Goal: Navigation & Orientation: Find specific page/section

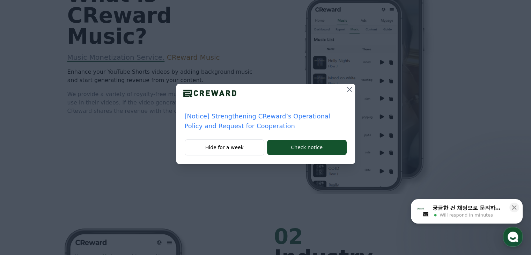
click at [346, 91] on icon at bounding box center [349, 89] width 8 height 8
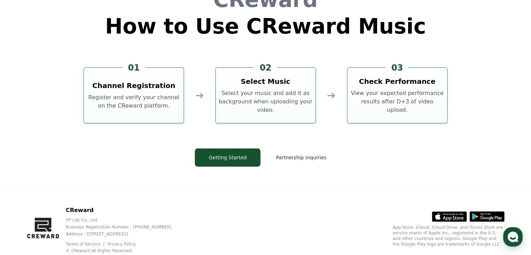
scroll to position [1890, 0]
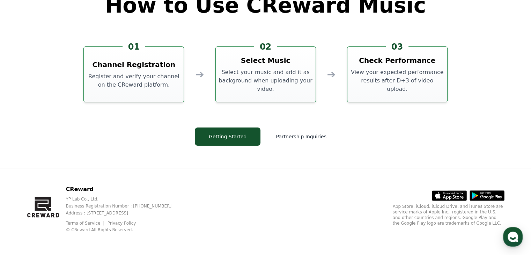
drag, startPoint x: 223, startPoint y: 116, endPoint x: 186, endPoint y: 97, distance: 41.8
click at [186, 97] on div "01 Channel Registration Register and verify your channel on the CReward platfor…" at bounding box center [265, 74] width 364 height 56
click at [285, 136] on button "Partnership Inquiries" at bounding box center [301, 136] width 70 height 18
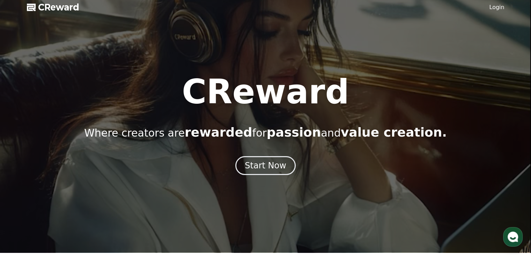
scroll to position [0, 0]
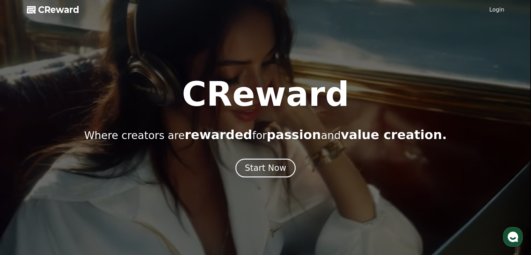
click at [495, 9] on link "Login" at bounding box center [496, 10] width 15 height 8
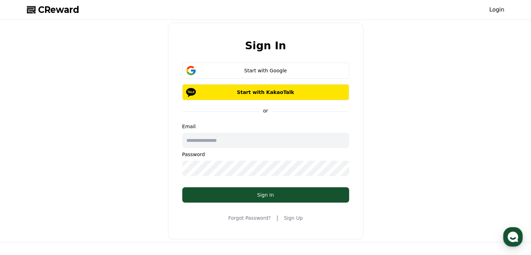
click at [62, 12] on span "CReward" at bounding box center [58, 9] width 41 height 11
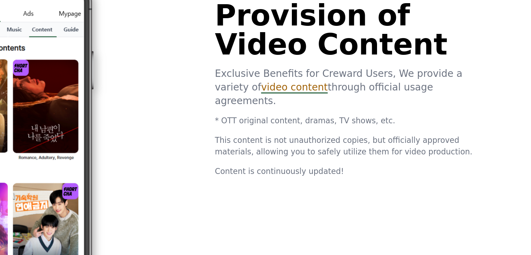
scroll to position [1335, 0]
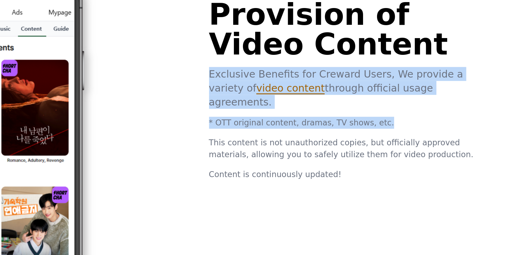
drag, startPoint x: 395, startPoint y: 98, endPoint x: 269, endPoint y: 69, distance: 129.7
click at [269, 69] on div "04 Provision of Video Content Exclusive Benefits for Creward Users, We provide …" at bounding box center [265, 117] width 419 height 263
copy div "Exclusive Benefits for Creward Users, We provide a variety of video content thr…"
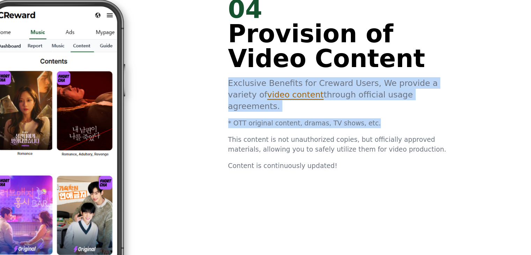
scroll to position [1335, 0]
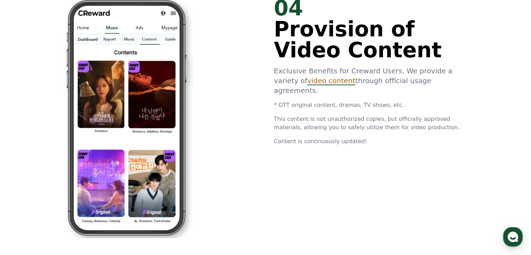
click at [279, 115] on span "This content is not unauthorized copies, but officially approved materials, all…" at bounding box center [367, 122] width 186 height 15
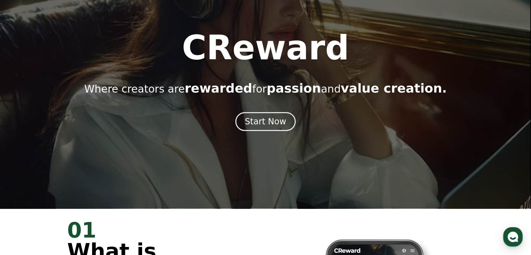
scroll to position [0, 0]
